Goal: Navigation & Orientation: Find specific page/section

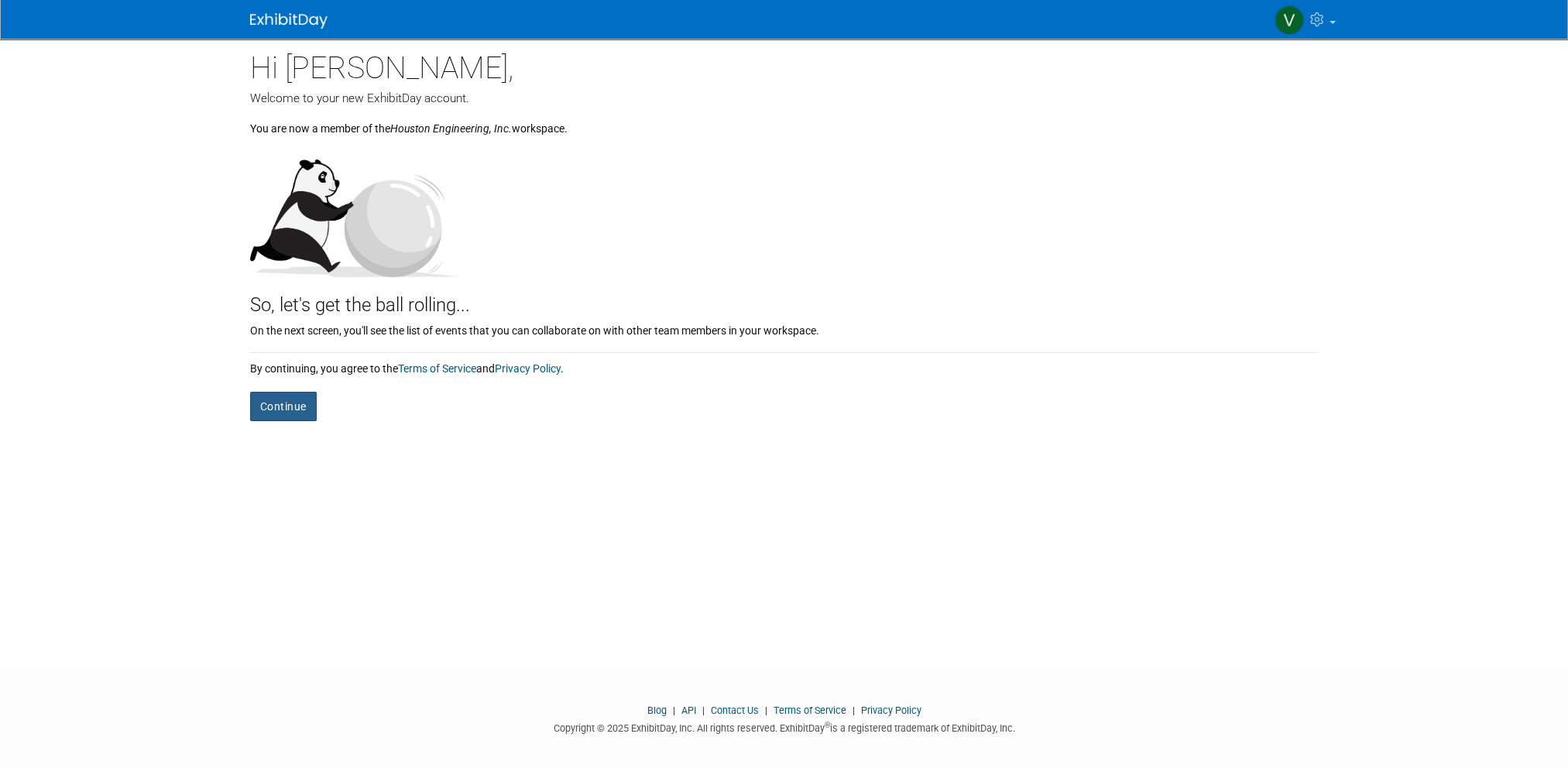
click at [279, 404] on button "Continue" at bounding box center [283, 406] width 66 height 30
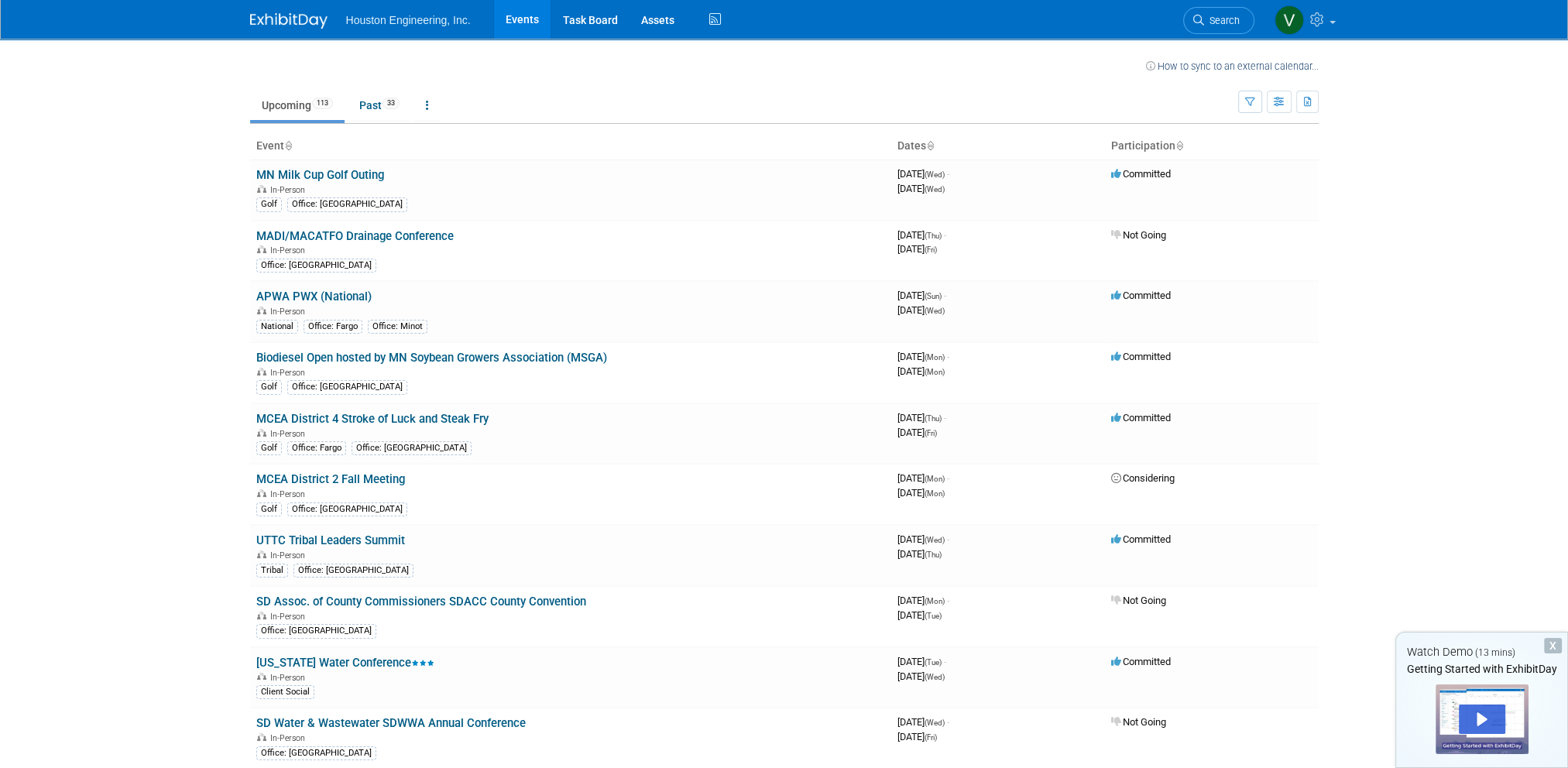
click at [254, 19] on img at bounding box center [289, 21] width 77 height 15
click at [601, 22] on link "Task Board" at bounding box center [590, 19] width 78 height 39
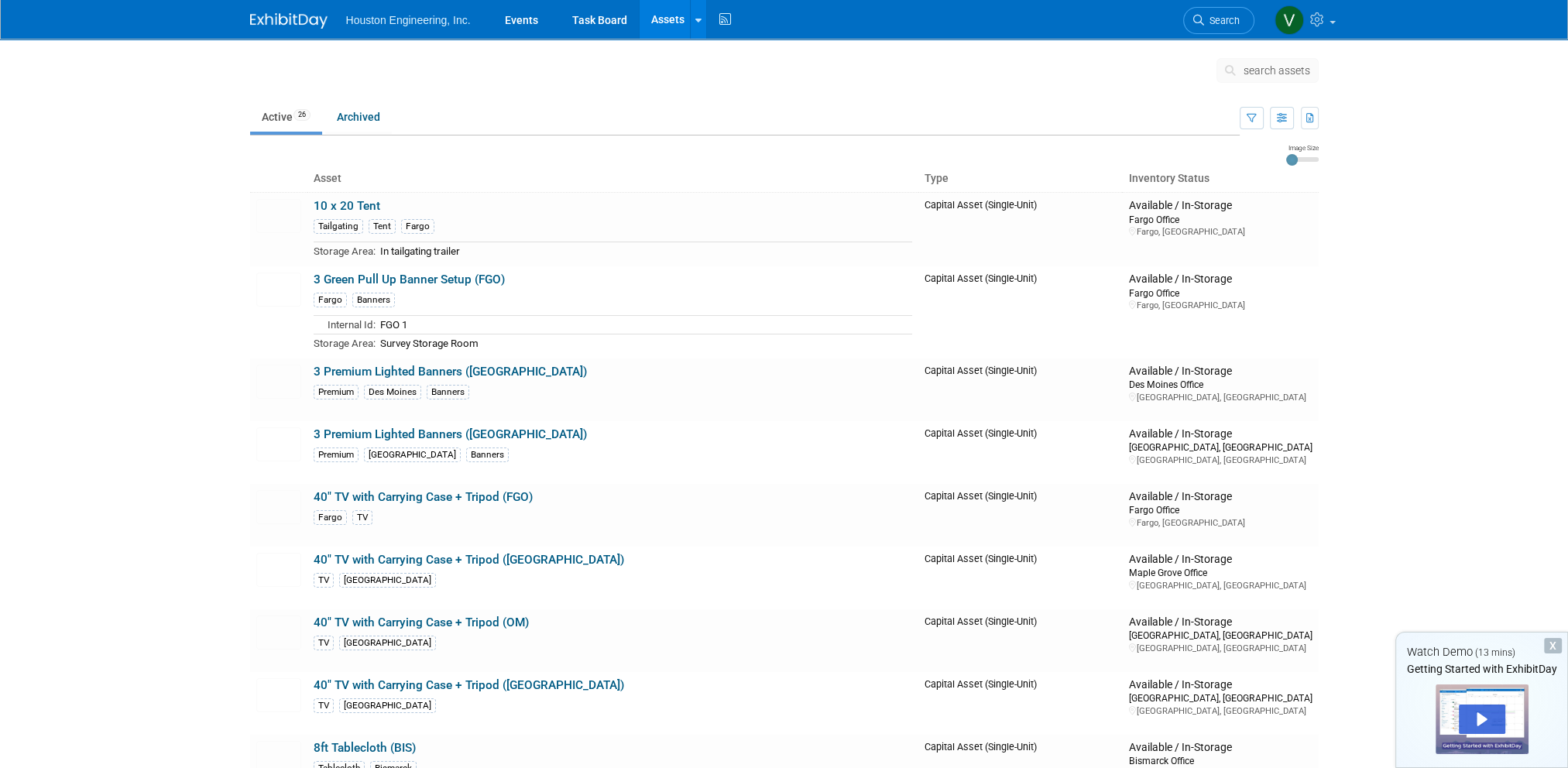
click at [409, 25] on span "Houston Engineering, Inc." at bounding box center [408, 21] width 125 height 13
click at [508, 26] on link "Events" at bounding box center [521, 19] width 56 height 39
